Goal: Information Seeking & Learning: Learn about a topic

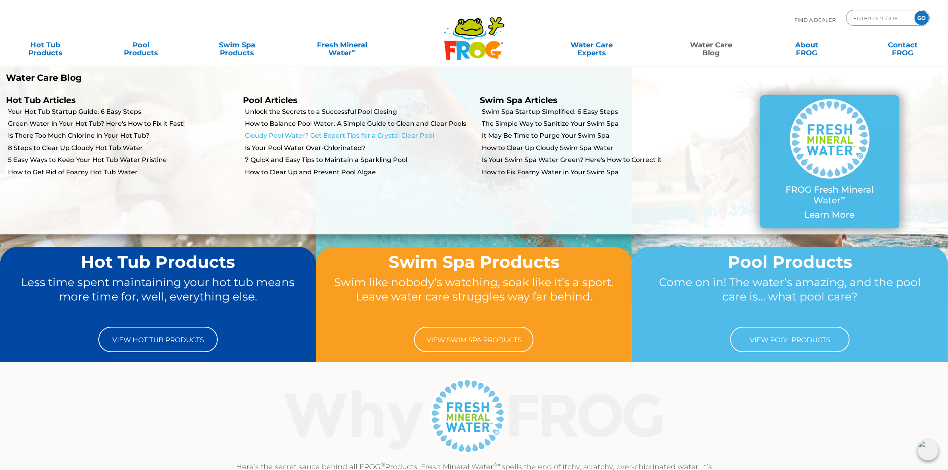
click at [287, 133] on link "Cloudy Pool Water? Get Expert Tips for a Crystal Clear Pool" at bounding box center [359, 135] width 229 height 9
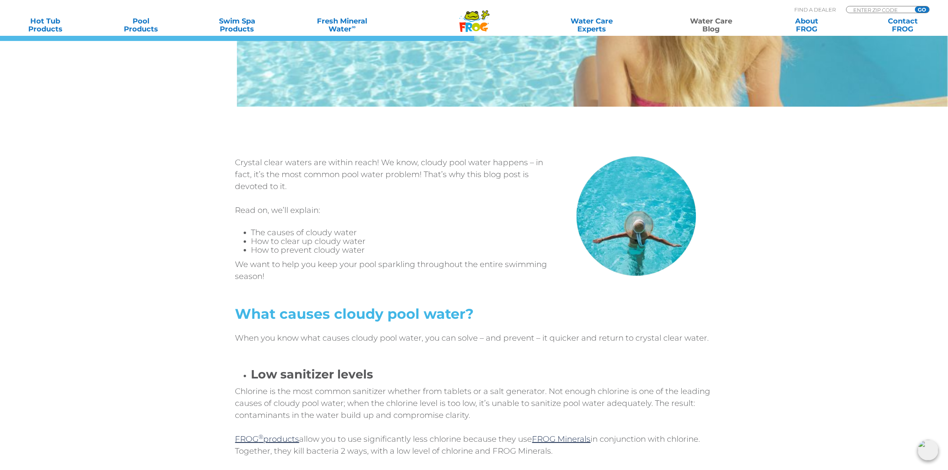
scroll to position [199, 0]
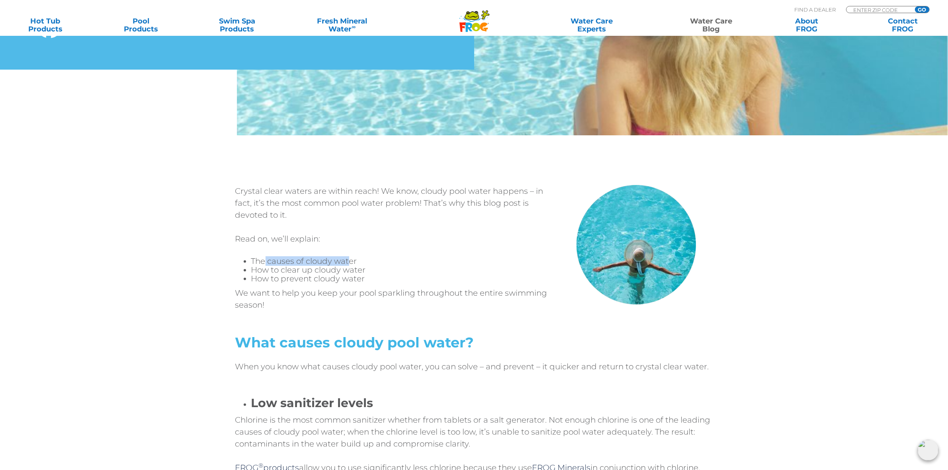
drag, startPoint x: 265, startPoint y: 263, endPoint x: 349, endPoint y: 257, distance: 84.6
click at [349, 257] on li "The causes of cloudy water" at bounding box center [402, 261] width 303 height 9
click at [434, 257] on li "The causes of cloudy water" at bounding box center [402, 261] width 303 height 9
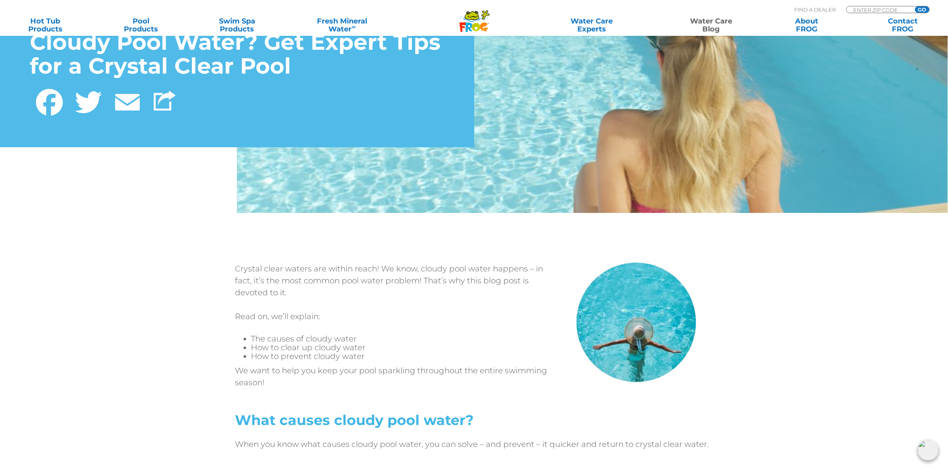
scroll to position [299, 0]
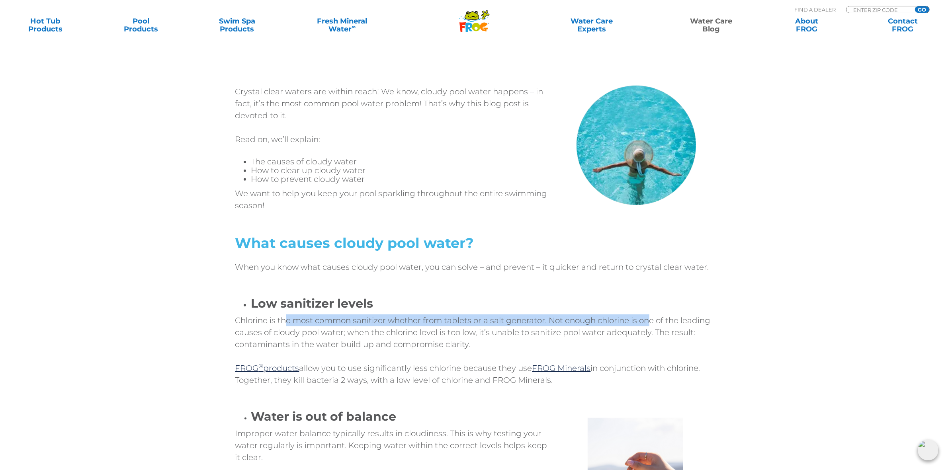
drag, startPoint x: 285, startPoint y: 319, endPoint x: 651, endPoint y: 321, distance: 366.2
click at [651, 321] on p "Chlorine is the most common sanitizer whether from tablets or a salt generator.…" at bounding box center [474, 332] width 478 height 36
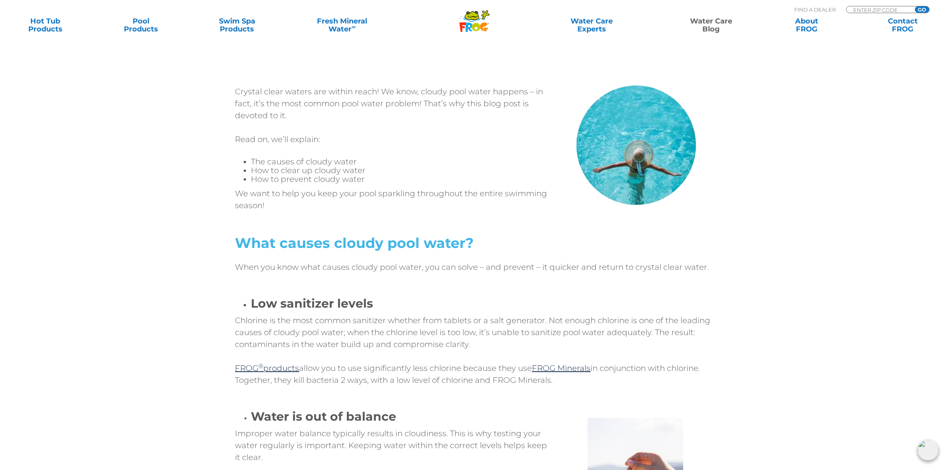
click at [656, 329] on p "Chlorine is the most common sanitizer whether from tablets or a salt generator.…" at bounding box center [474, 332] width 478 height 36
drag, startPoint x: 270, startPoint y: 332, endPoint x: 502, endPoint y: 328, distance: 232.1
click at [502, 328] on p "Chlorine is the most common sanitizer whether from tablets or a salt generator.…" at bounding box center [474, 332] width 478 height 36
click at [440, 342] on p "Chlorine is the most common sanitizer whether from tablets or a salt generator.…" at bounding box center [474, 332] width 478 height 36
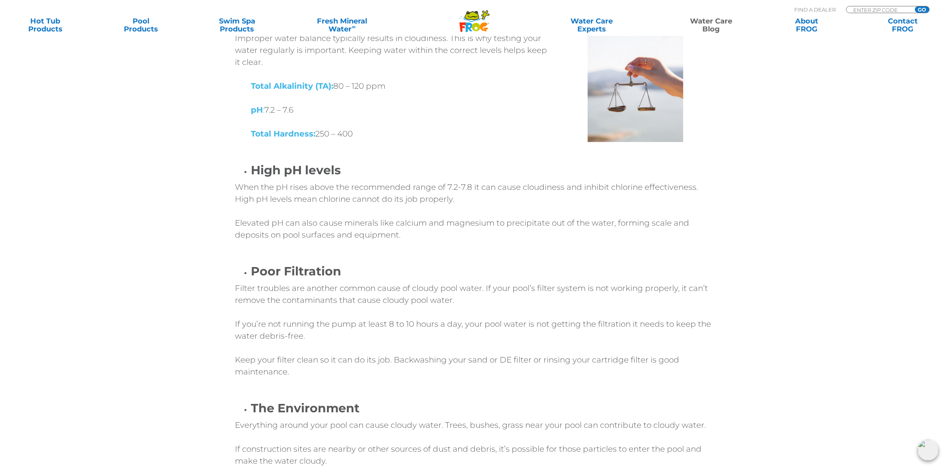
scroll to position [697, 0]
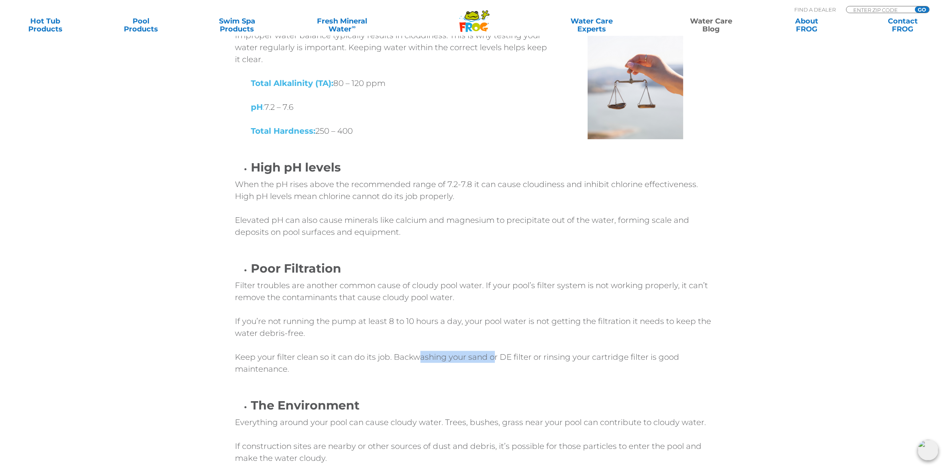
drag, startPoint x: 417, startPoint y: 358, endPoint x: 493, endPoint y: 356, distance: 76.1
click at [493, 356] on p "Keep your filter clean so it can do its job. Backwashing your sand or DE filter…" at bounding box center [474, 363] width 478 height 24
click at [525, 357] on p "Keep your filter clean so it can do its job. Backwashing your sand or DE filter…" at bounding box center [474, 363] width 478 height 24
drag, startPoint x: 556, startPoint y: 357, endPoint x: 665, endPoint y: 355, distance: 108.7
click at [665, 355] on p "Keep your filter clean so it can do its job. Backwashing your sand or DE filter…" at bounding box center [474, 363] width 478 height 24
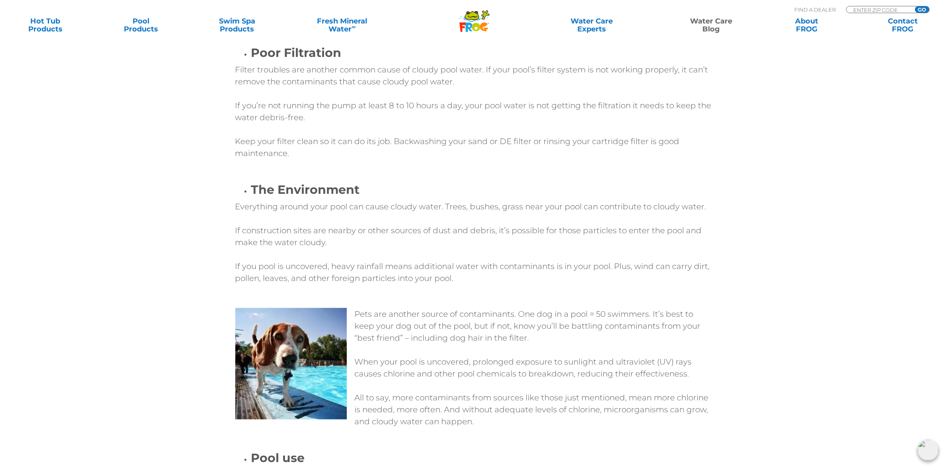
scroll to position [896, 0]
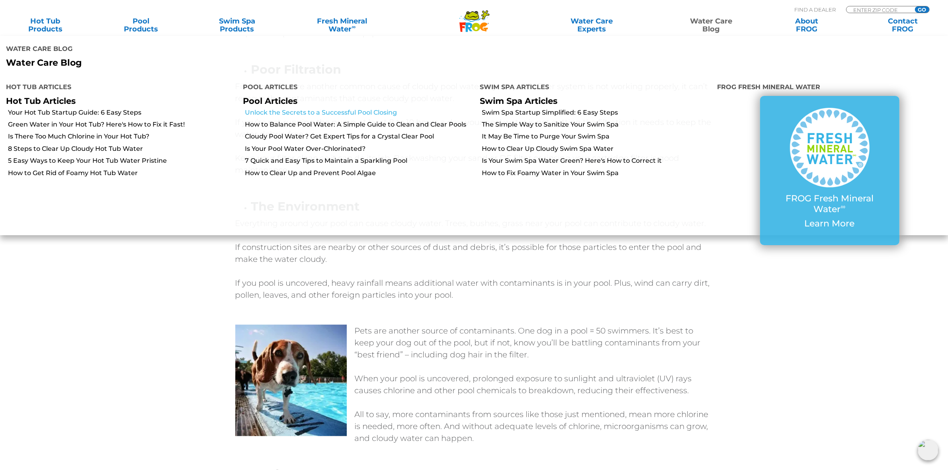
click at [304, 108] on link "Unlock the Secrets to a Successful Pool Closing" at bounding box center [359, 112] width 229 height 9
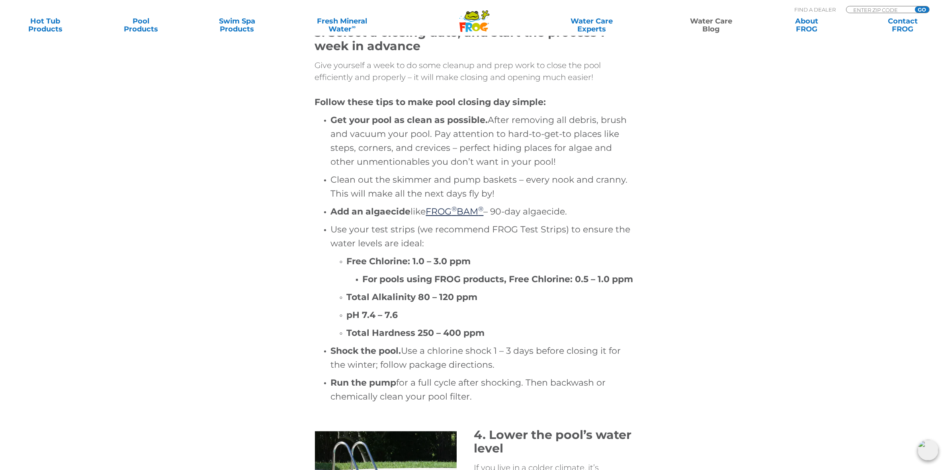
scroll to position [1045, 0]
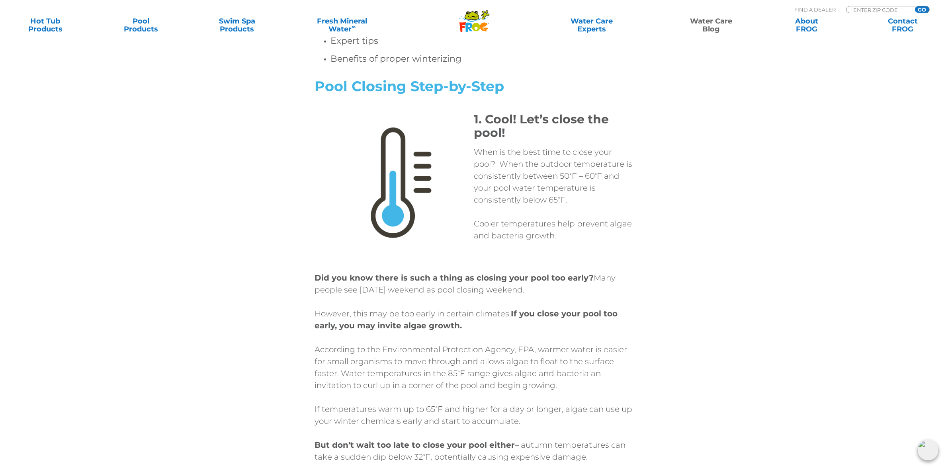
scroll to position [448, 0]
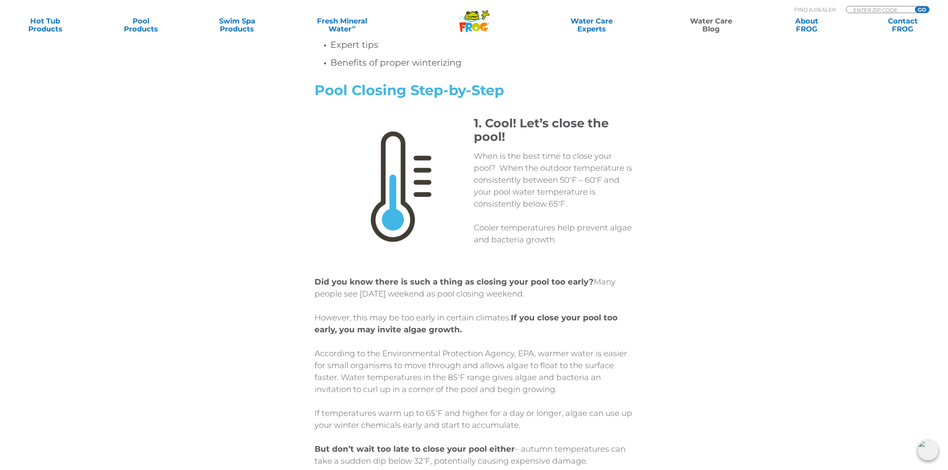
click at [691, 229] on div "1. Cool! Let’s close the pool! When is the best time to close your pool? When t…" at bounding box center [474, 193] width 478 height 153
drag, startPoint x: 497, startPoint y: 156, endPoint x: 577, endPoint y: 176, distance: 82.9
click at [577, 176] on p "When is the best time to close your pool? When the outdoor temperature is consi…" at bounding box center [553, 180] width 159 height 60
click at [552, 180] on p "When is the best time to close your pool? When the outdoor temperature is consi…" at bounding box center [553, 180] width 159 height 60
drag, startPoint x: 504, startPoint y: 188, endPoint x: 535, endPoint y: 207, distance: 36.1
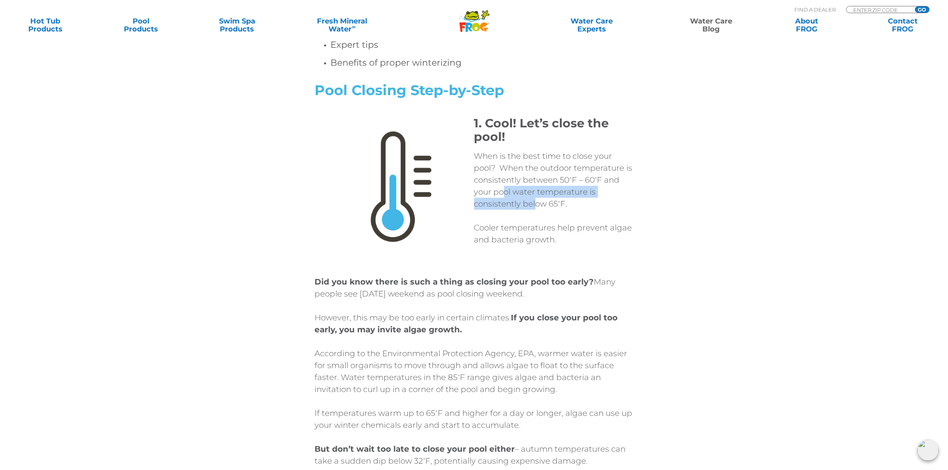
click at [535, 207] on p "When is the best time to close your pool? When the outdoor temperature is consi…" at bounding box center [553, 180] width 159 height 60
click at [540, 235] on p "Cooler temperatures help prevent algae and bacteria growth." at bounding box center [553, 234] width 159 height 24
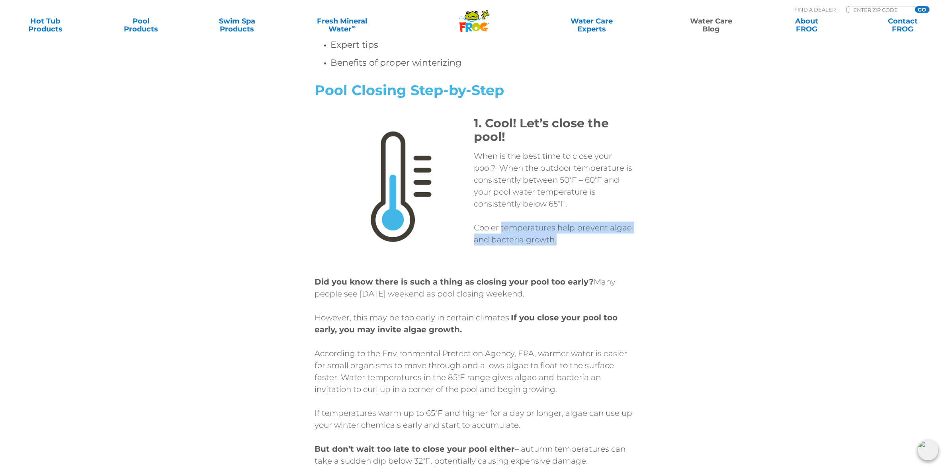
drag, startPoint x: 502, startPoint y: 225, endPoint x: 623, endPoint y: 238, distance: 121.3
click at [623, 238] on p "Cooler temperatures help prevent algae and bacteria growth." at bounding box center [553, 234] width 159 height 24
click at [672, 252] on div "1. Cool! Let’s close the pool! When is the best time to close your pool? When t…" at bounding box center [474, 193] width 478 height 153
click at [693, 269] on div at bounding box center [673, 269] width 80 height 0
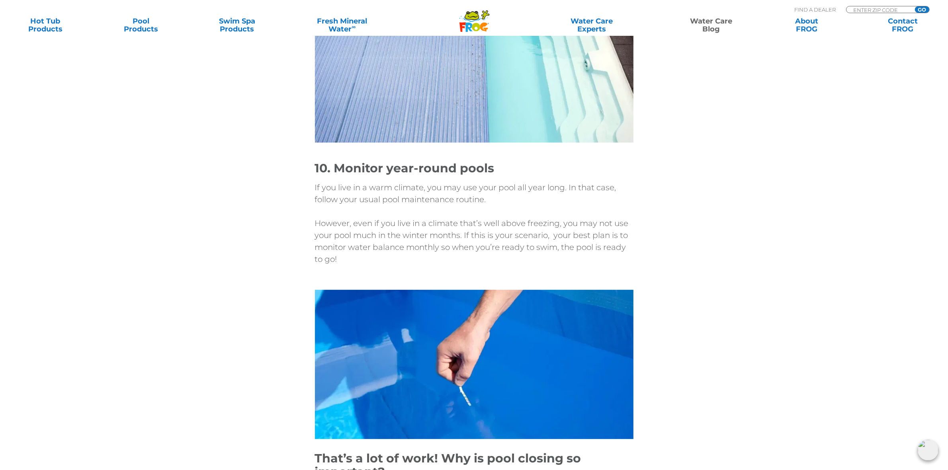
scroll to position [3135, 0]
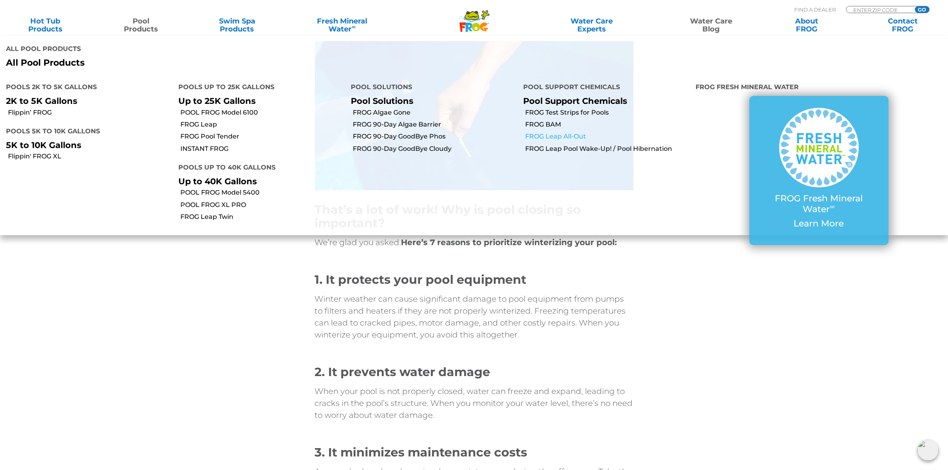
click at [572, 132] on link "FROG Leap All-Out" at bounding box center [607, 136] width 164 height 9
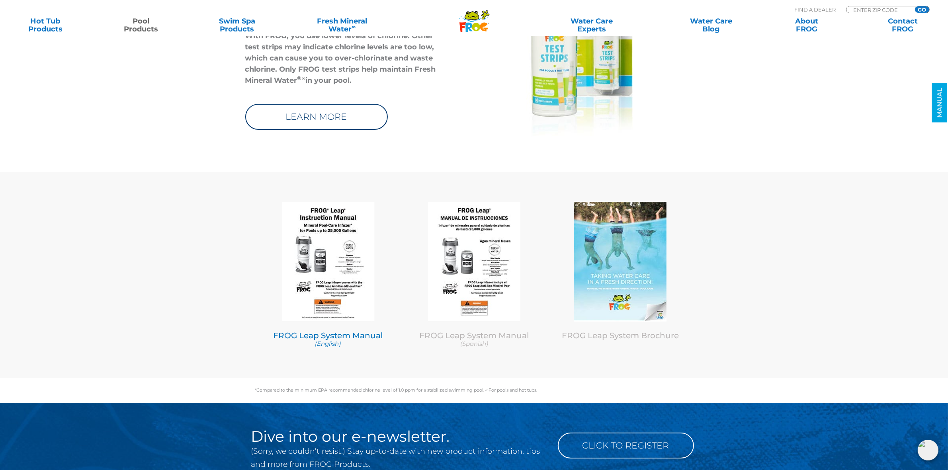
scroll to position [3533, 0]
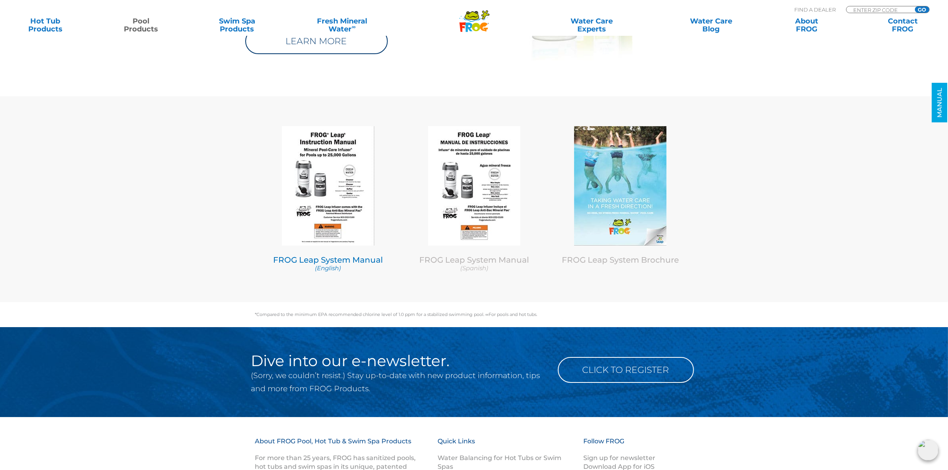
click at [303, 193] on img at bounding box center [328, 185] width 92 height 119
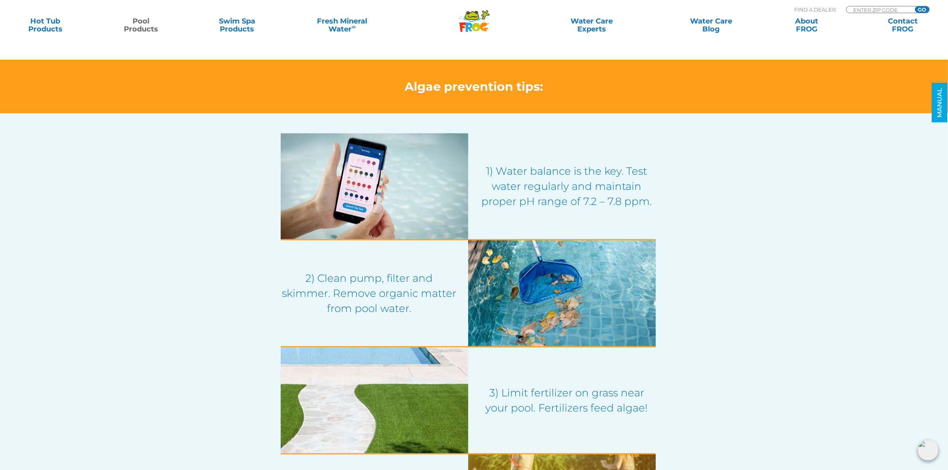
scroll to position [448, 0]
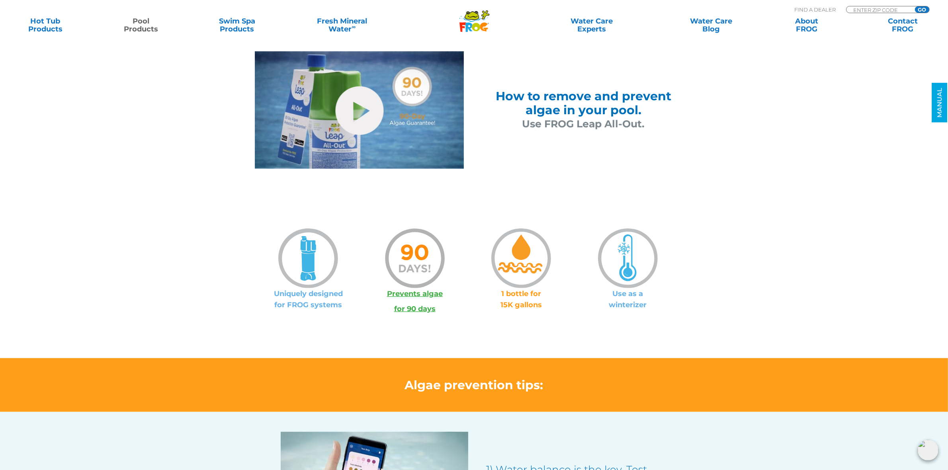
click at [143, 28] on link "Pool Products" at bounding box center [141, 25] width 74 height 16
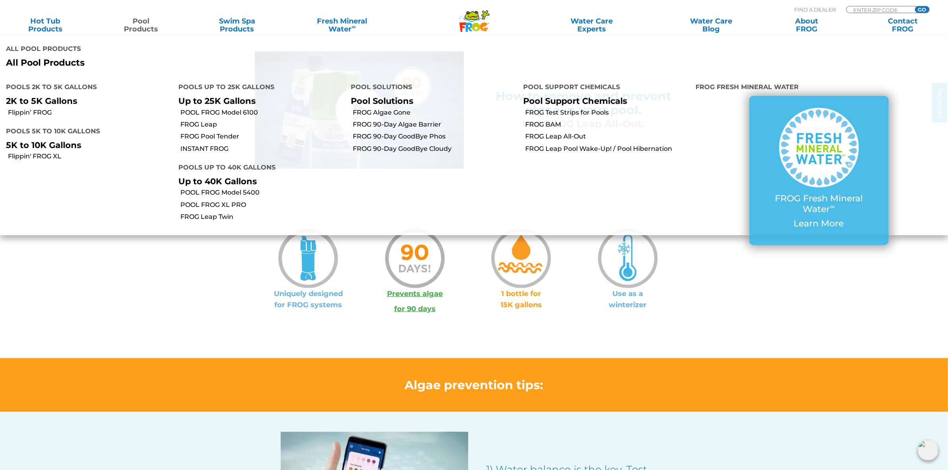
click at [478, 22] on icon ".st130{clip-path:url(#SVGID_2_);fill-rule:evenodd;clip-rule:evenodd;fill:#C3CC0…" at bounding box center [474, 21] width 31 height 22
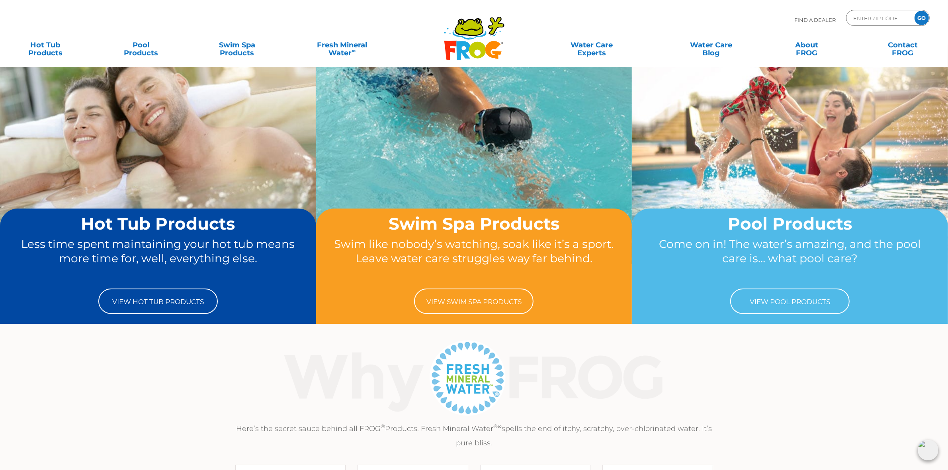
scroll to position [50, 0]
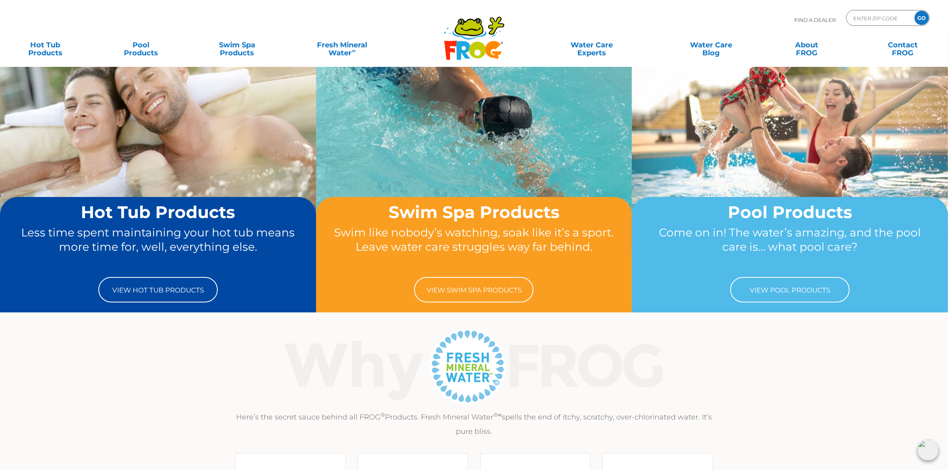
click at [841, 387] on div "Here’s the secret sauce behind all FROG ® Products. Fresh Mineral Water ®∞ spel…" at bounding box center [474, 382] width 948 height 112
click at [808, 372] on div "Here’s the secret sauce behind all FROG ® Products. Fresh Mineral Water ®∞ spel…" at bounding box center [474, 382] width 948 height 112
click at [792, 371] on div "Here’s the secret sauce behind all FROG ® Products. Fresh Mineral Water ®∞ spel…" at bounding box center [474, 382] width 948 height 112
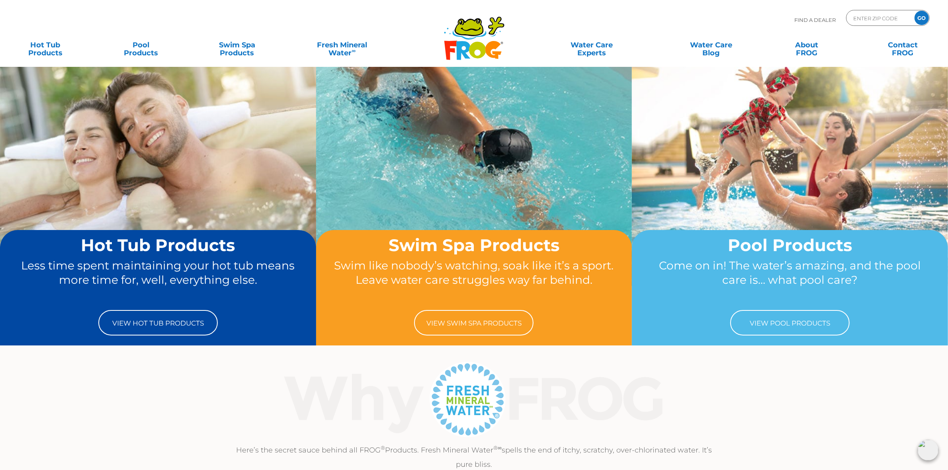
scroll to position [0, 0]
